Goal: Task Accomplishment & Management: Use online tool/utility

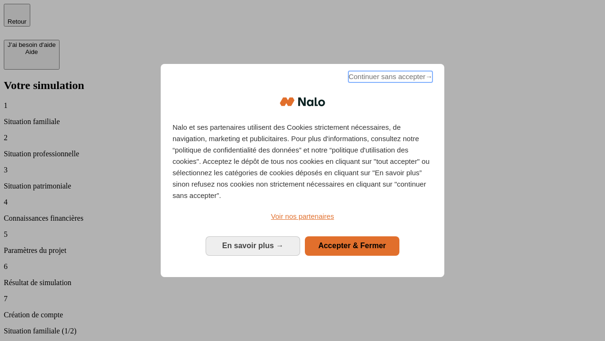
click at [390, 78] on span "Continuer sans accepter →" at bounding box center [391, 76] width 84 height 11
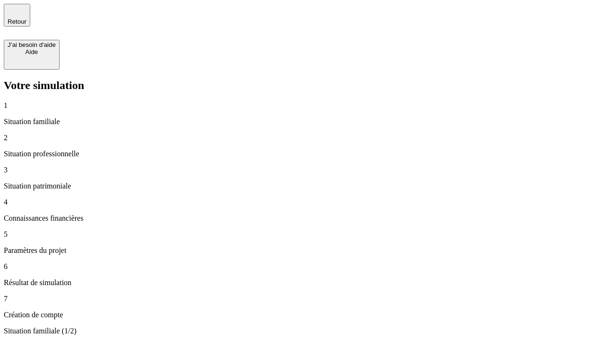
type input "30 000"
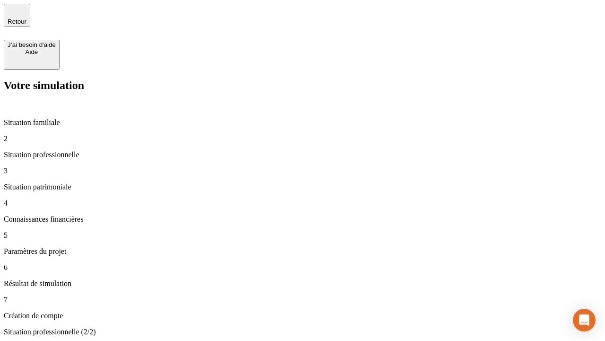
type input "1 000"
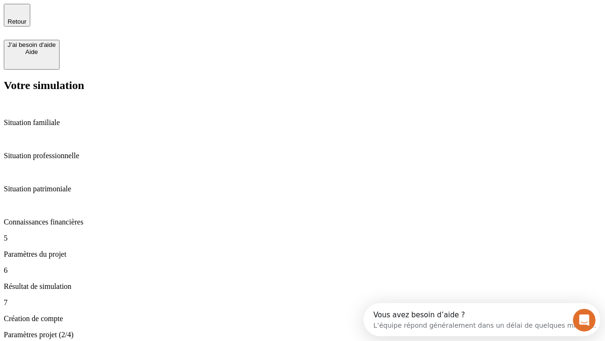
type input "65"
type input "5 000"
type input "640"
